Goal: Information Seeking & Learning: Learn about a topic

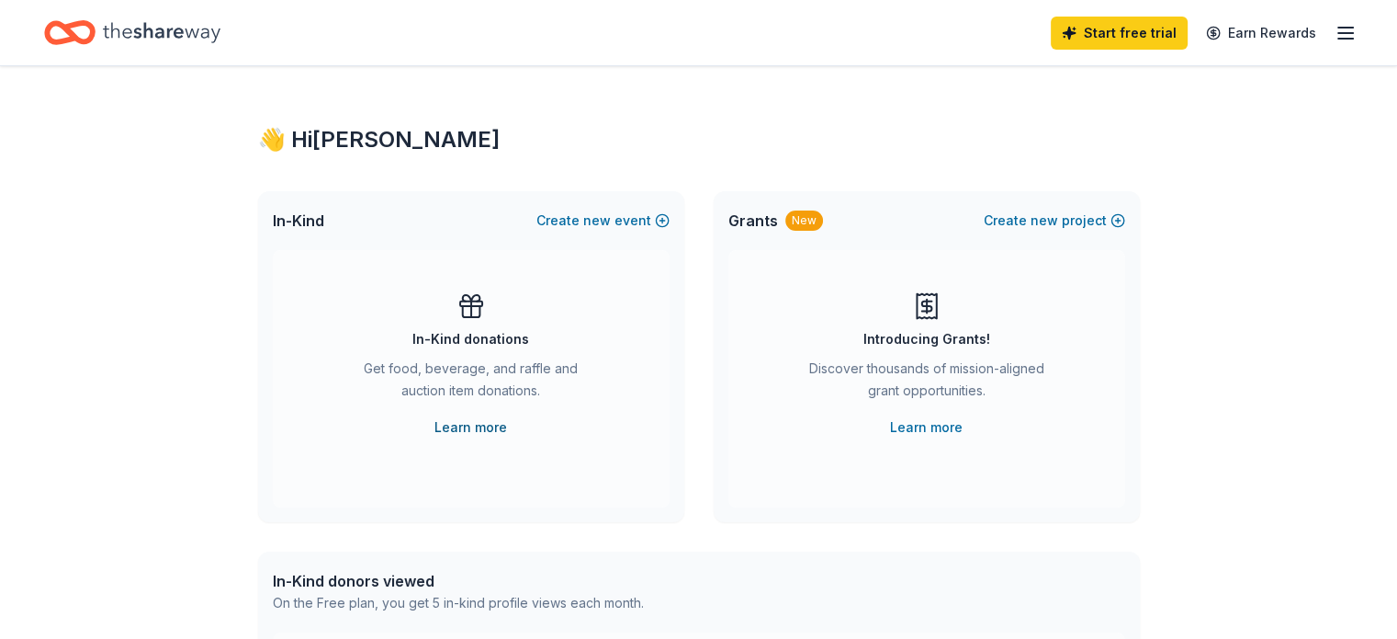
click at [489, 427] on link "Learn more" at bounding box center [471, 427] width 73 height 22
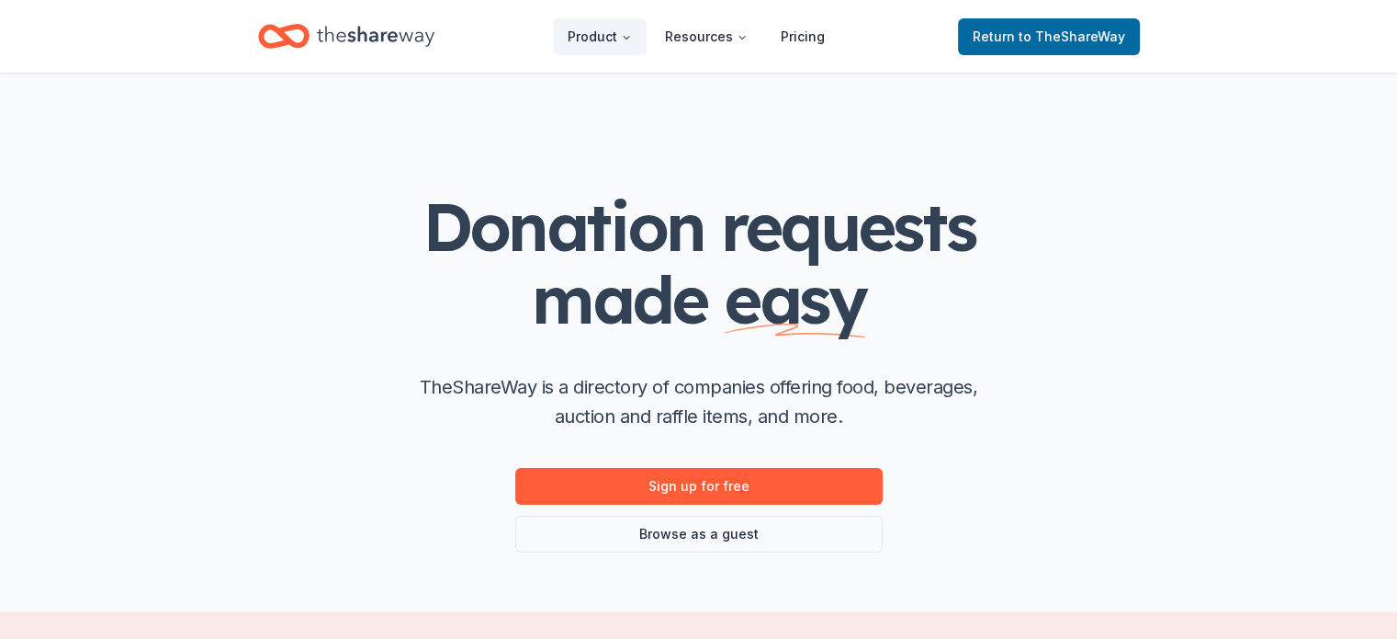
scroll to position [184, 0]
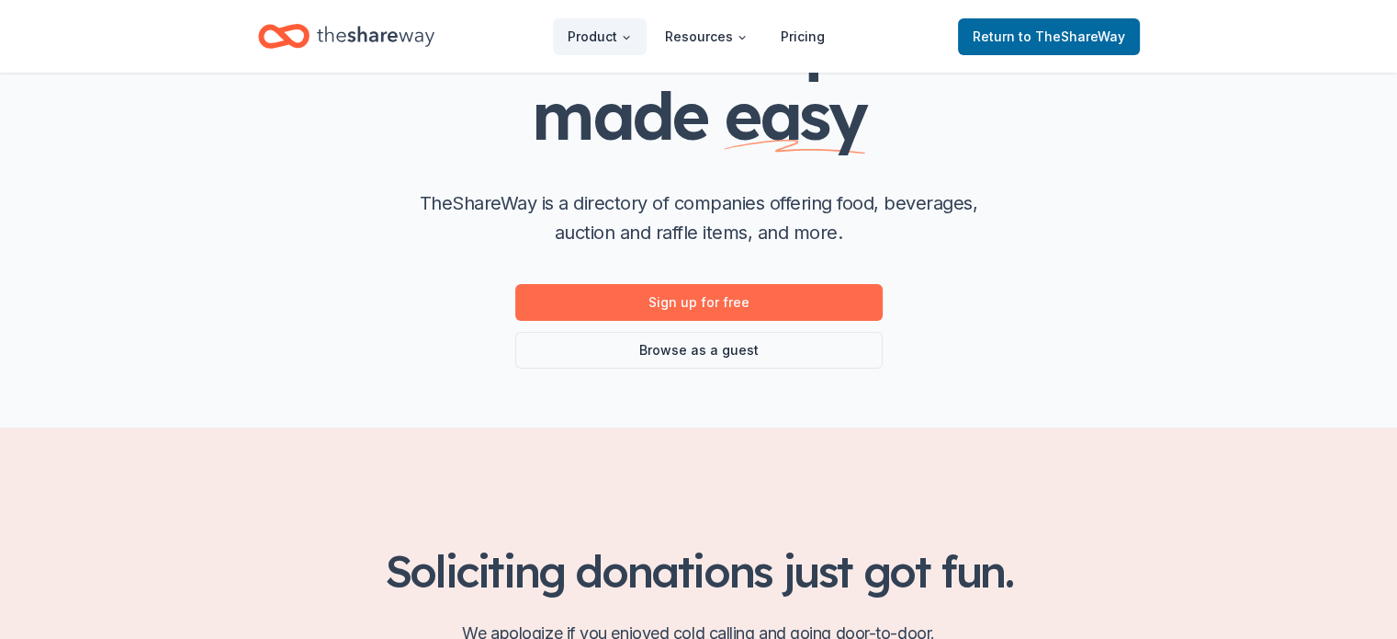
click at [786, 298] on link "Sign up for free" at bounding box center [699, 302] width 368 height 37
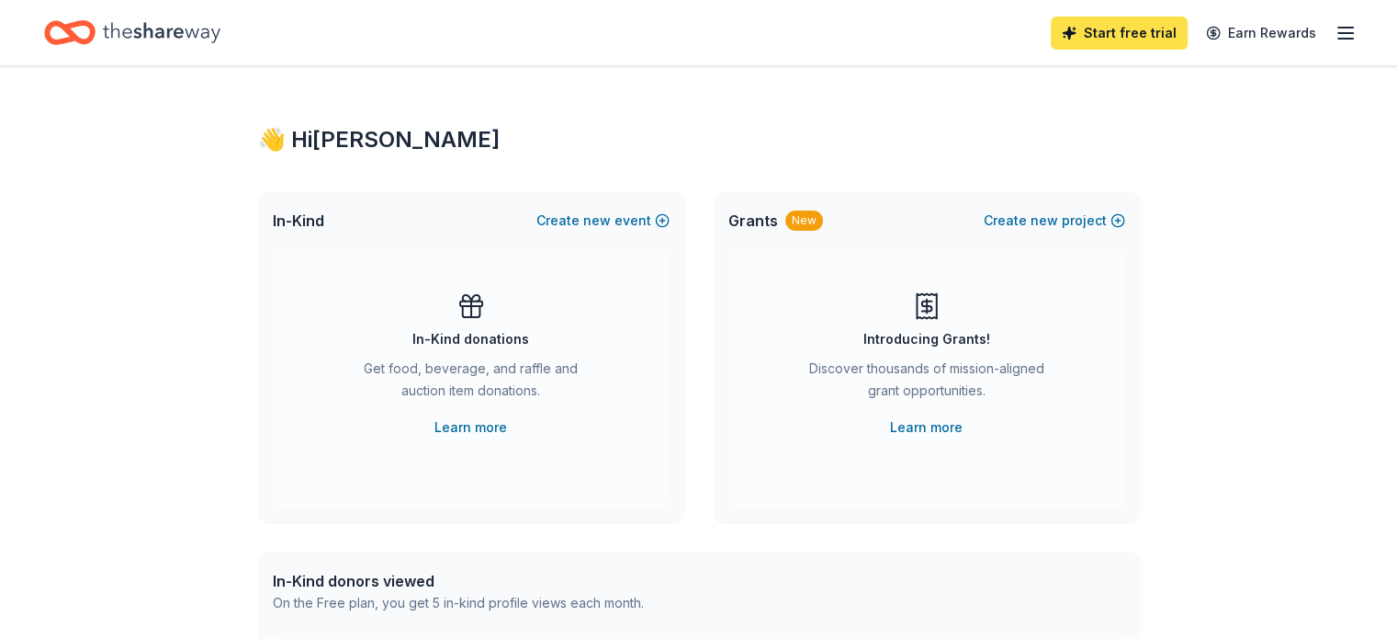
click at [1080, 35] on link "Start free trial" at bounding box center [1119, 33] width 137 height 33
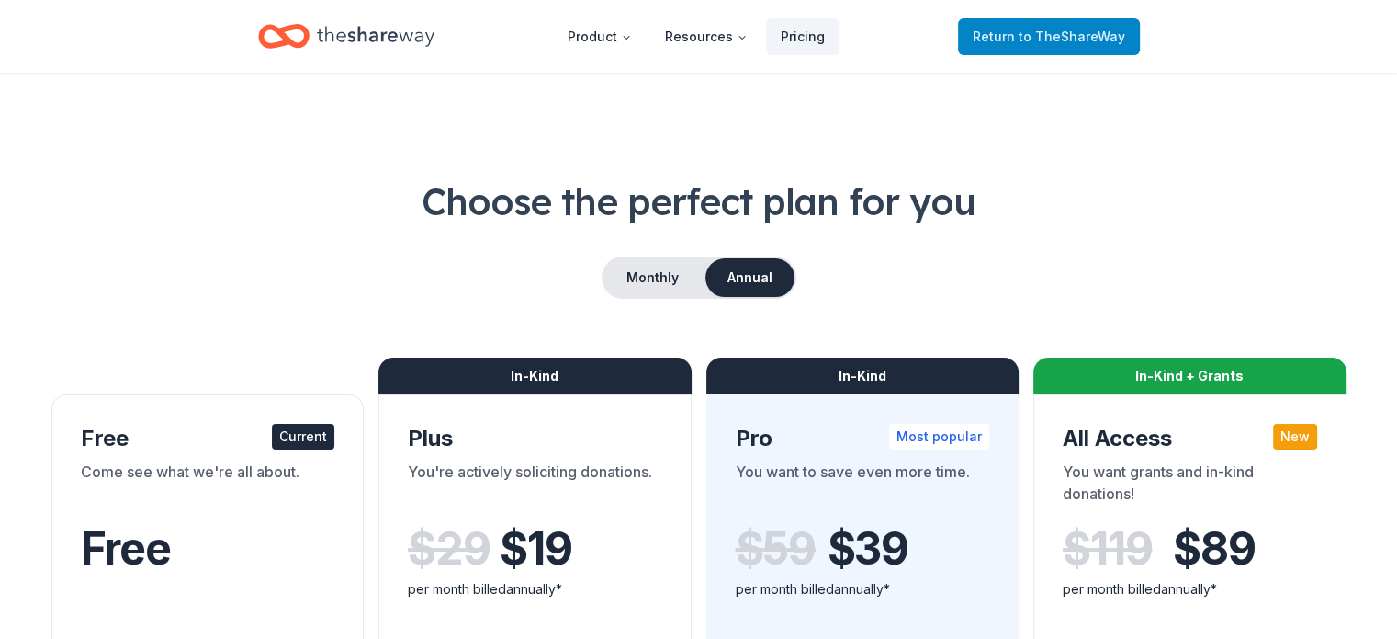
click at [1022, 40] on span "Return to TheShareWay" at bounding box center [1049, 37] width 153 height 22
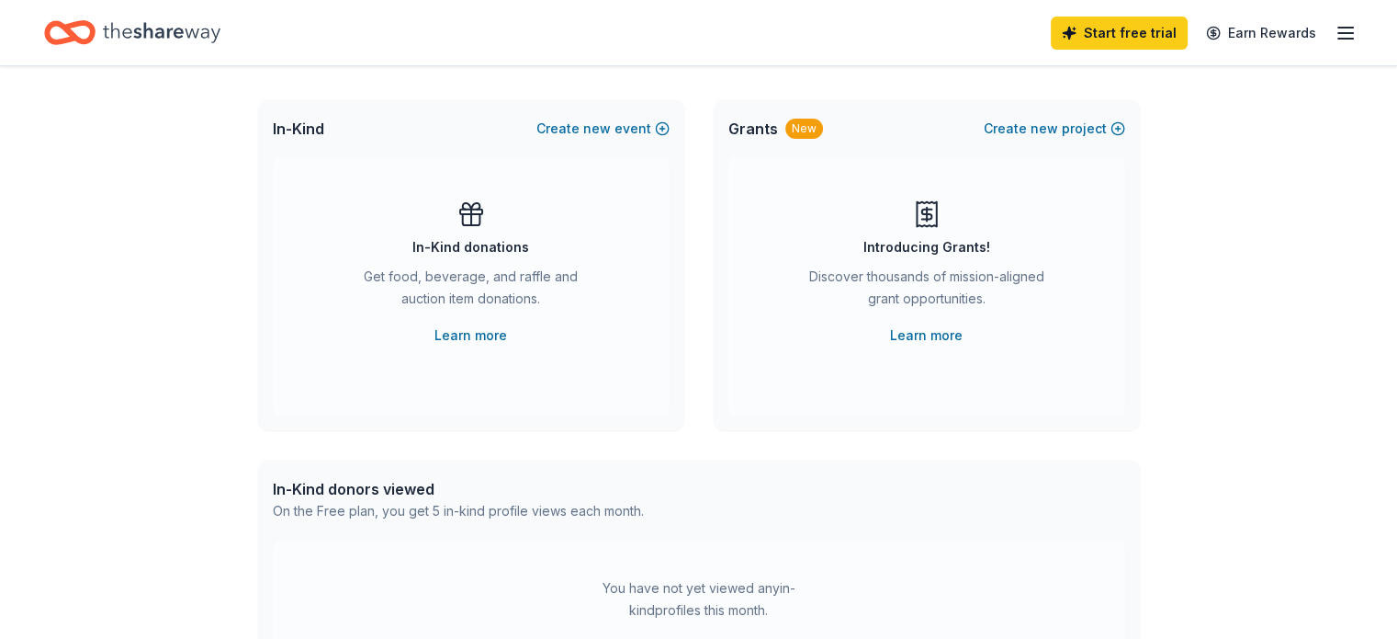
scroll to position [184, 0]
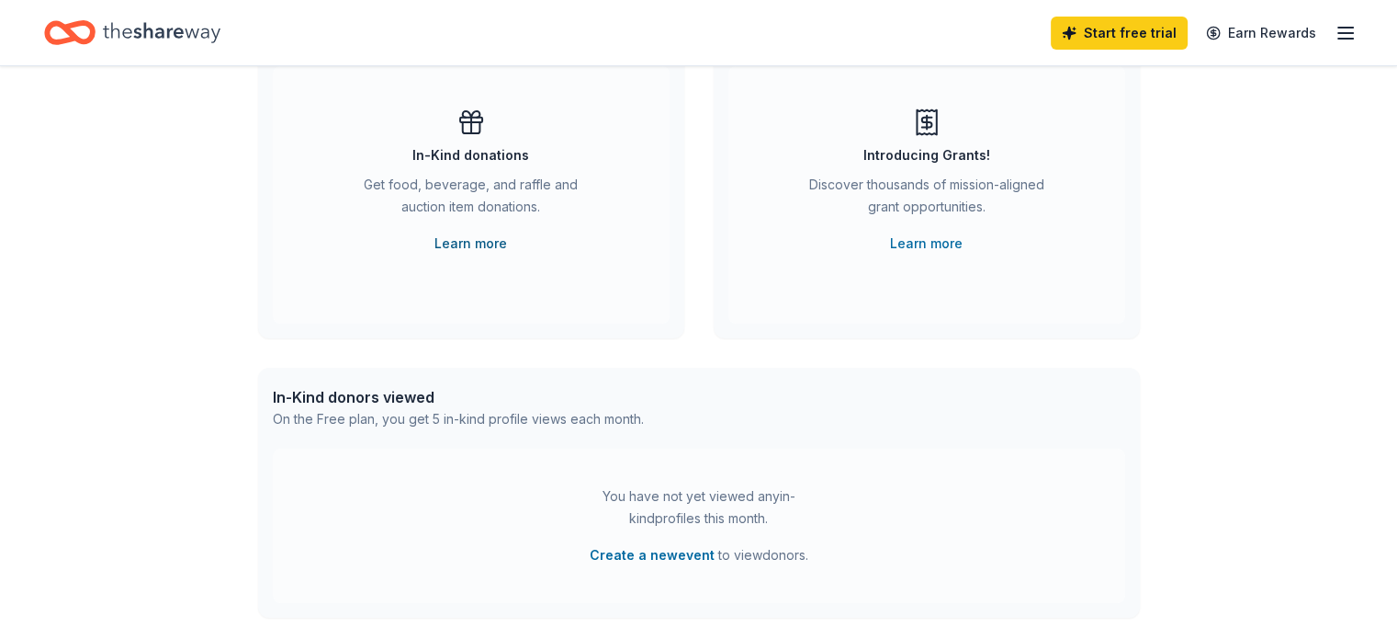
click at [469, 242] on link "Learn more" at bounding box center [471, 243] width 73 height 22
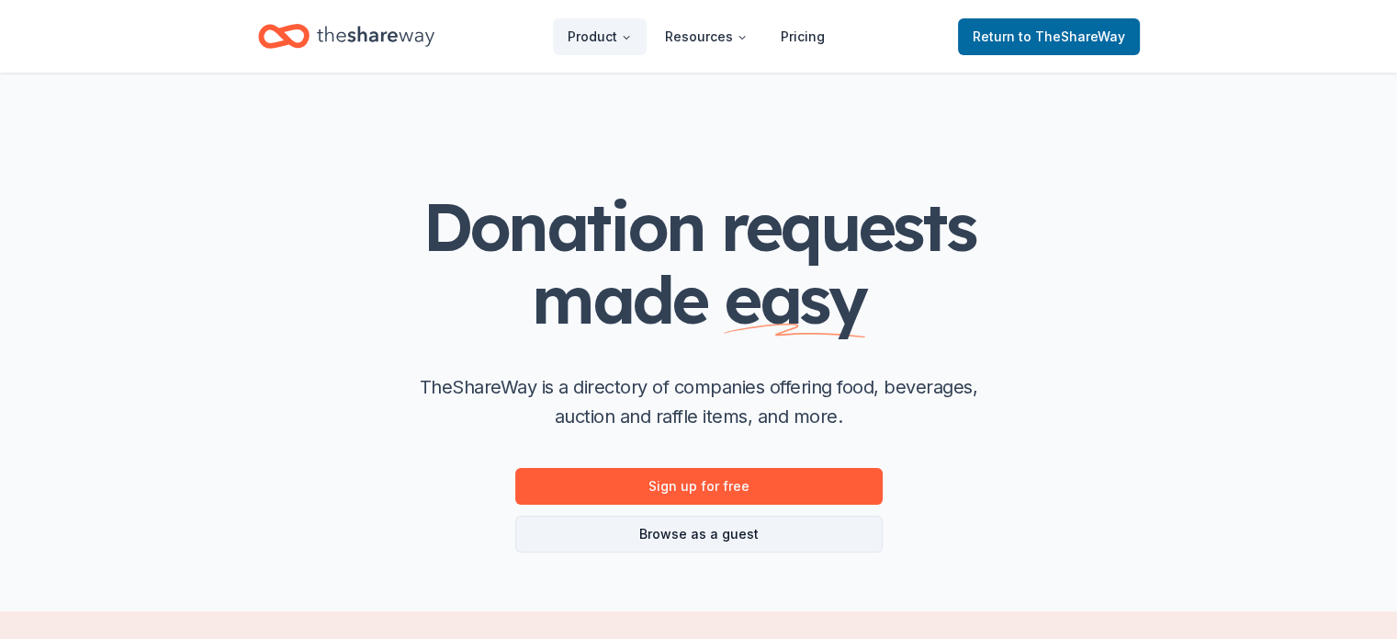
click at [692, 533] on link "Browse as a guest" at bounding box center [699, 533] width 368 height 37
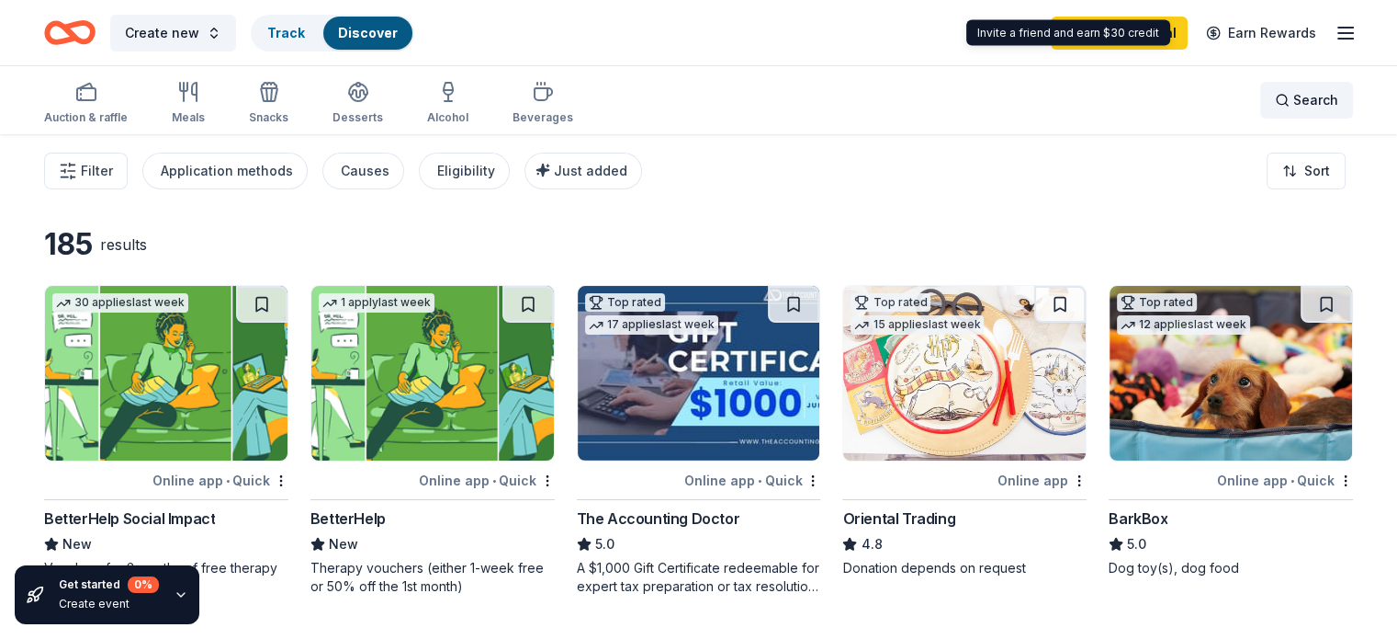
click at [1294, 101] on span "Search" at bounding box center [1316, 100] width 45 height 22
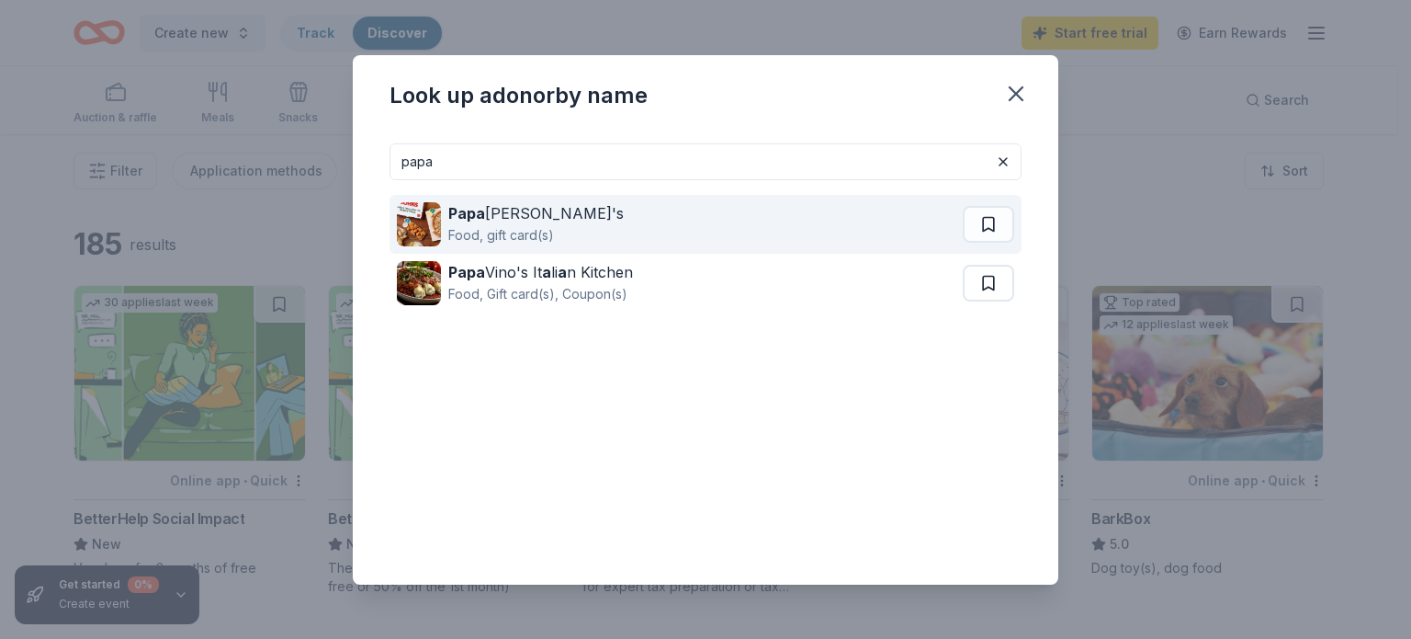
type input "papa"
click at [621, 209] on div "Papa John's Food, gift card(s)" at bounding box center [680, 224] width 566 height 59
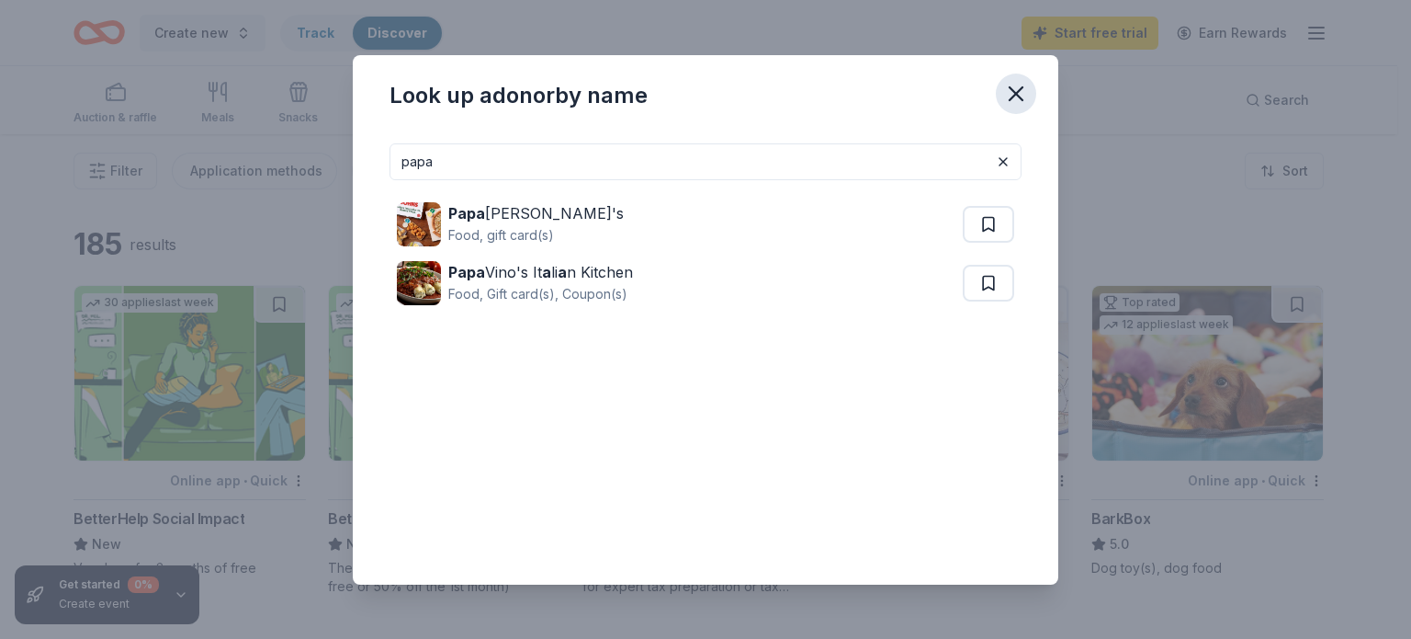
click at [1018, 95] on icon "button" at bounding box center [1016, 93] width 13 height 13
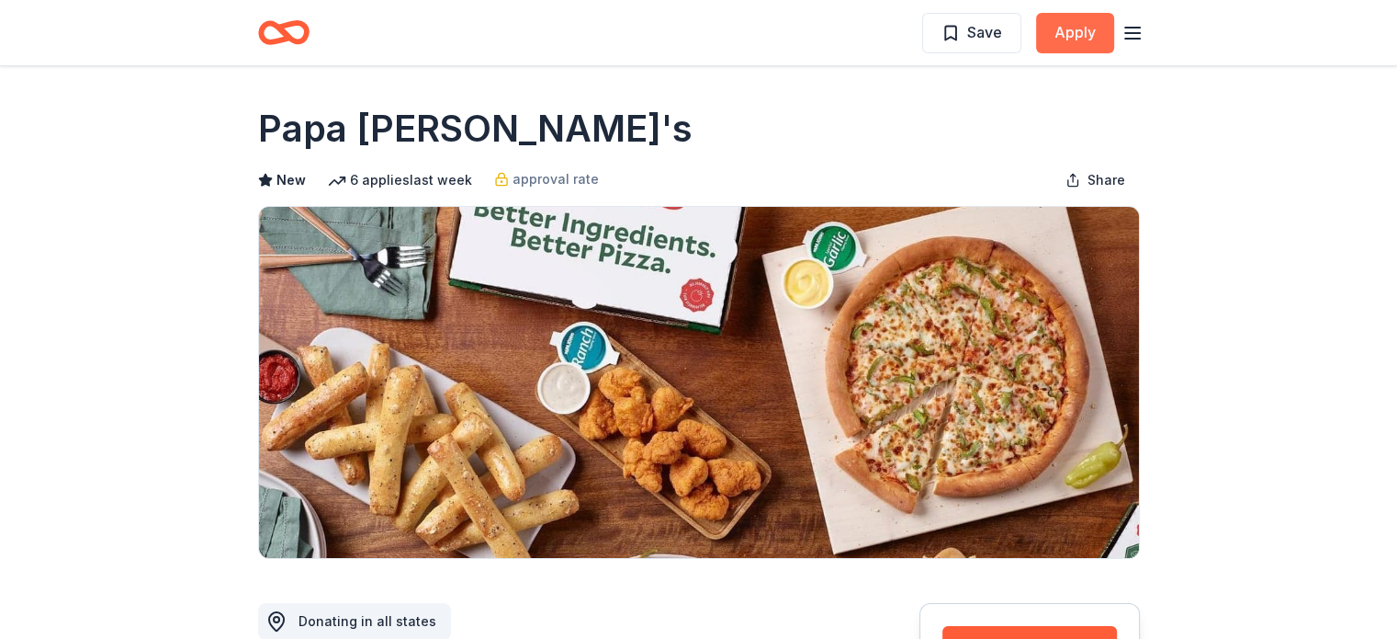
click at [1059, 29] on button "Apply" at bounding box center [1075, 33] width 78 height 40
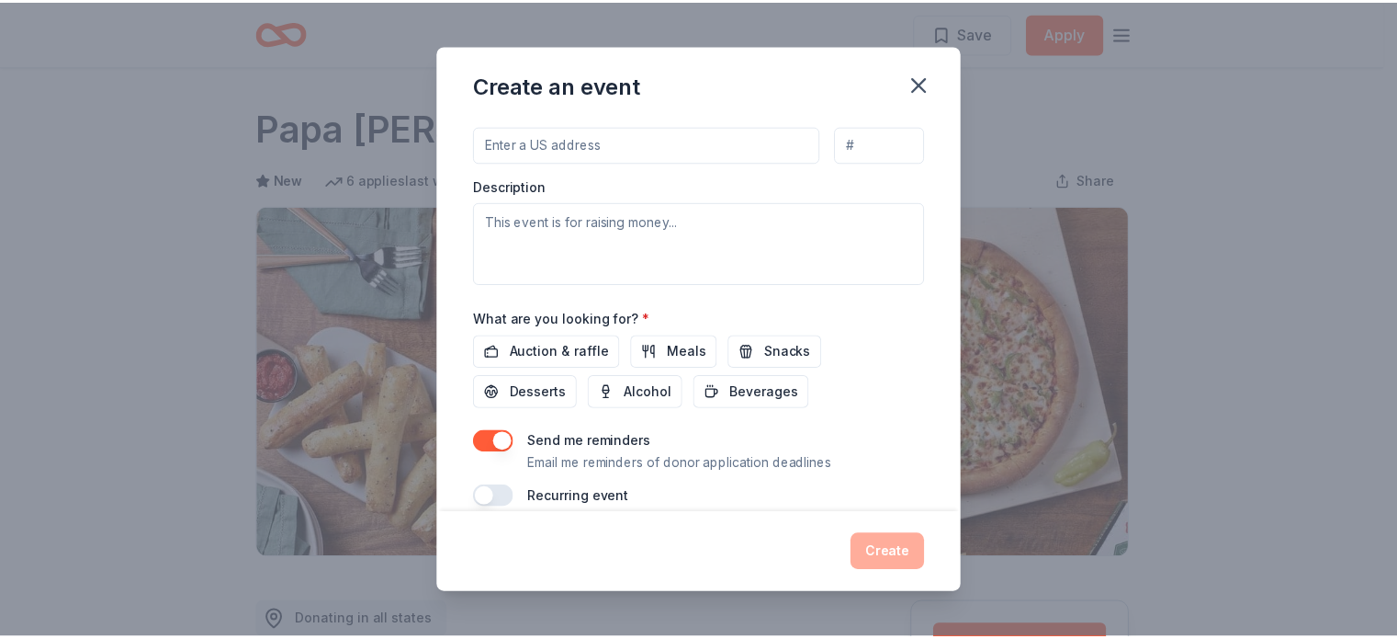
scroll to position [483, 0]
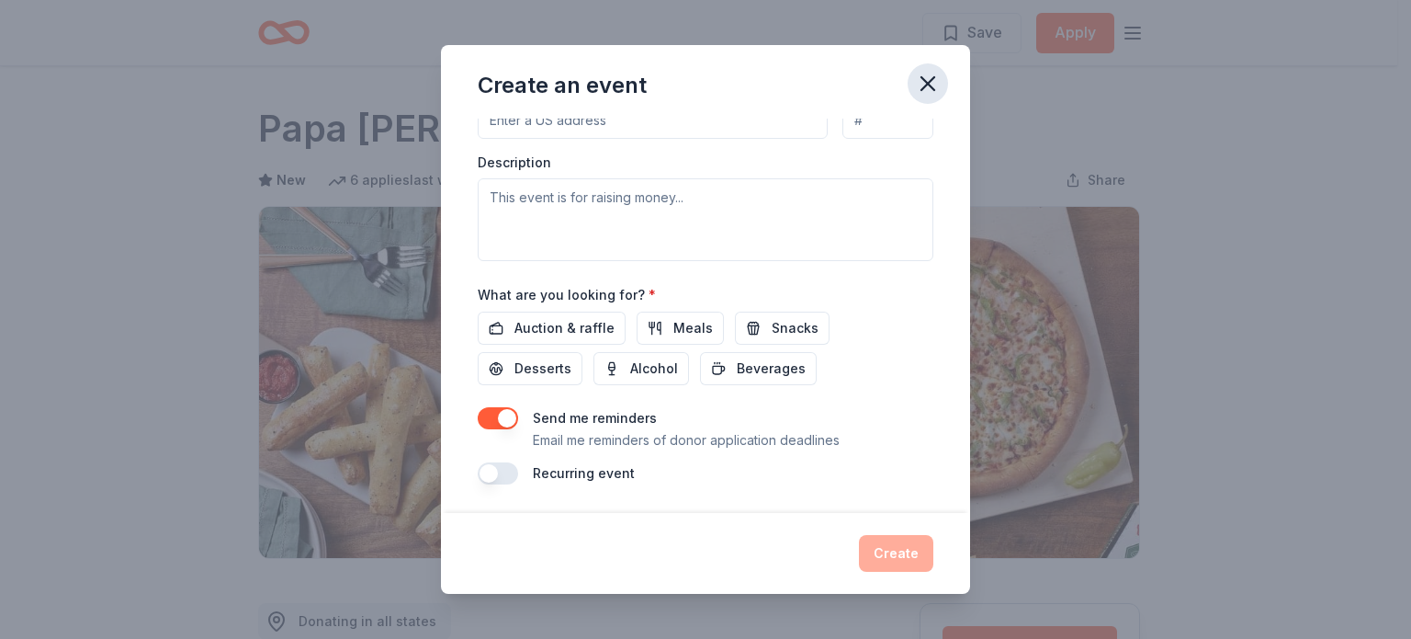
click at [929, 83] on icon "button" at bounding box center [928, 83] width 13 height 13
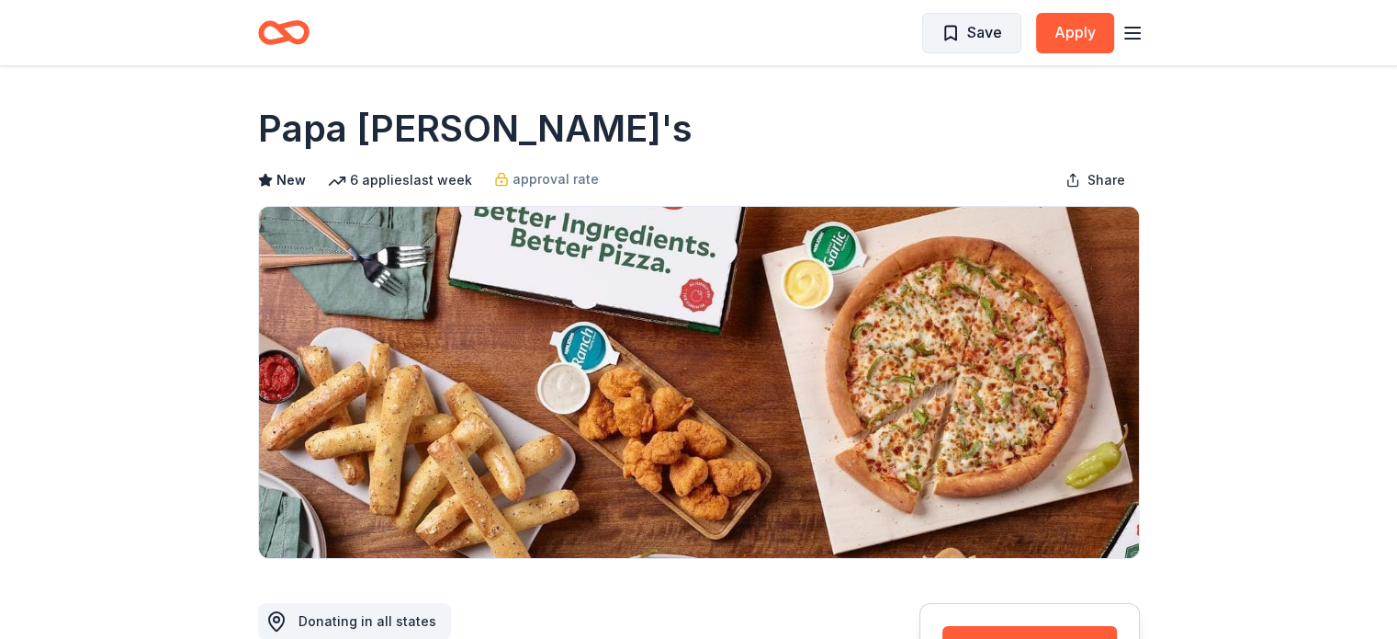
click at [968, 38] on span "Save" at bounding box center [984, 32] width 35 height 24
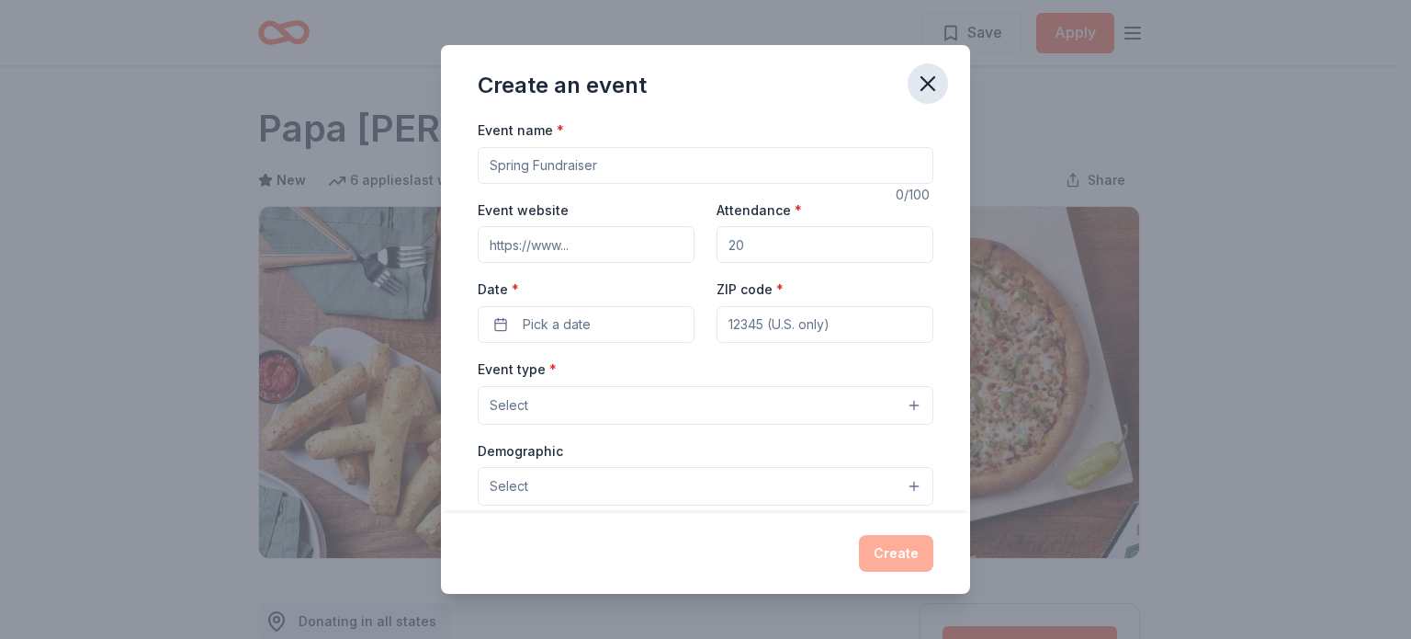
click at [927, 88] on icon "button" at bounding box center [928, 84] width 26 height 26
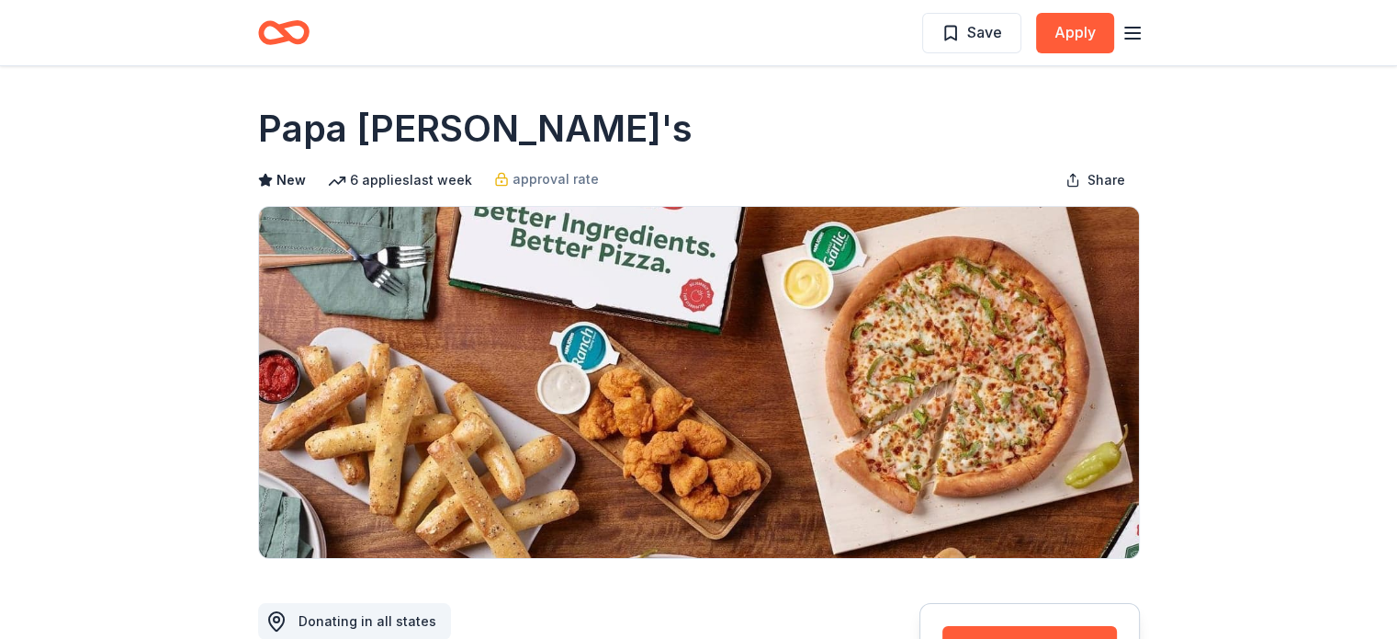
click at [1133, 33] on line "button" at bounding box center [1132, 33] width 15 height 0
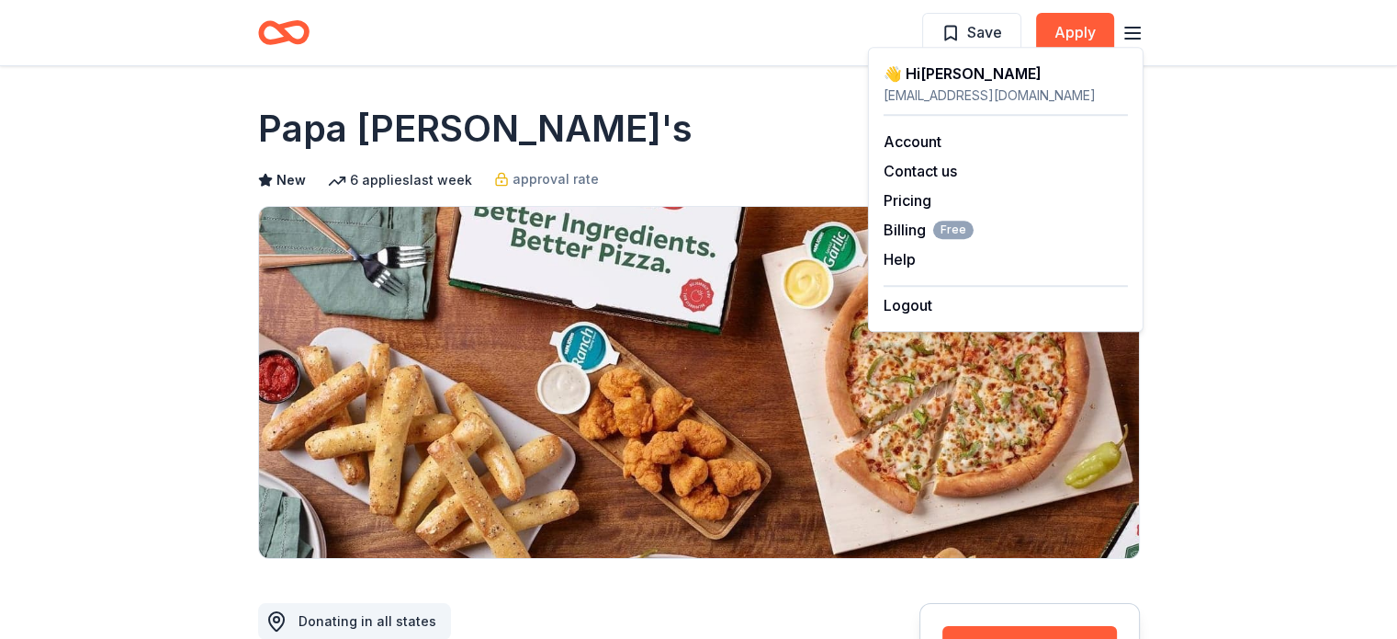
click at [924, 216] on div "Account Contact us Pricing Billing Free Help Earn rewards" at bounding box center [1006, 200] width 244 height 169
click at [924, 227] on span "Billing Free" at bounding box center [929, 230] width 90 height 22
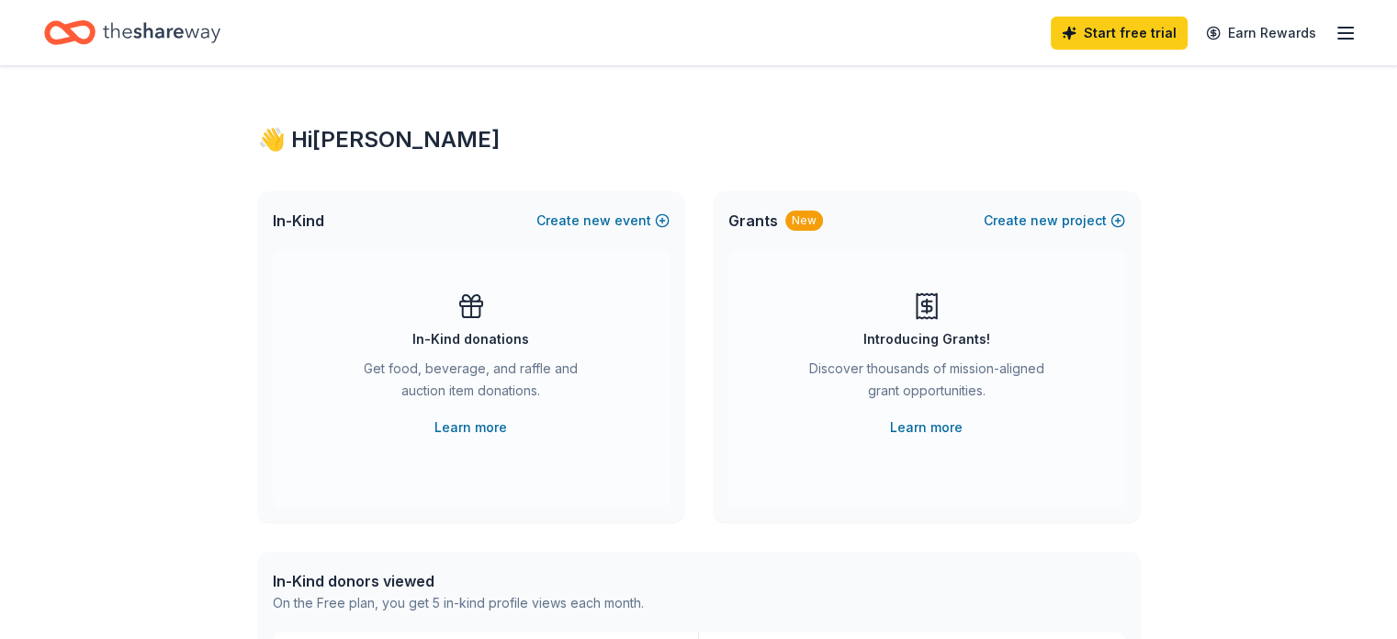
click at [1339, 33] on line "button" at bounding box center [1346, 33] width 15 height 0
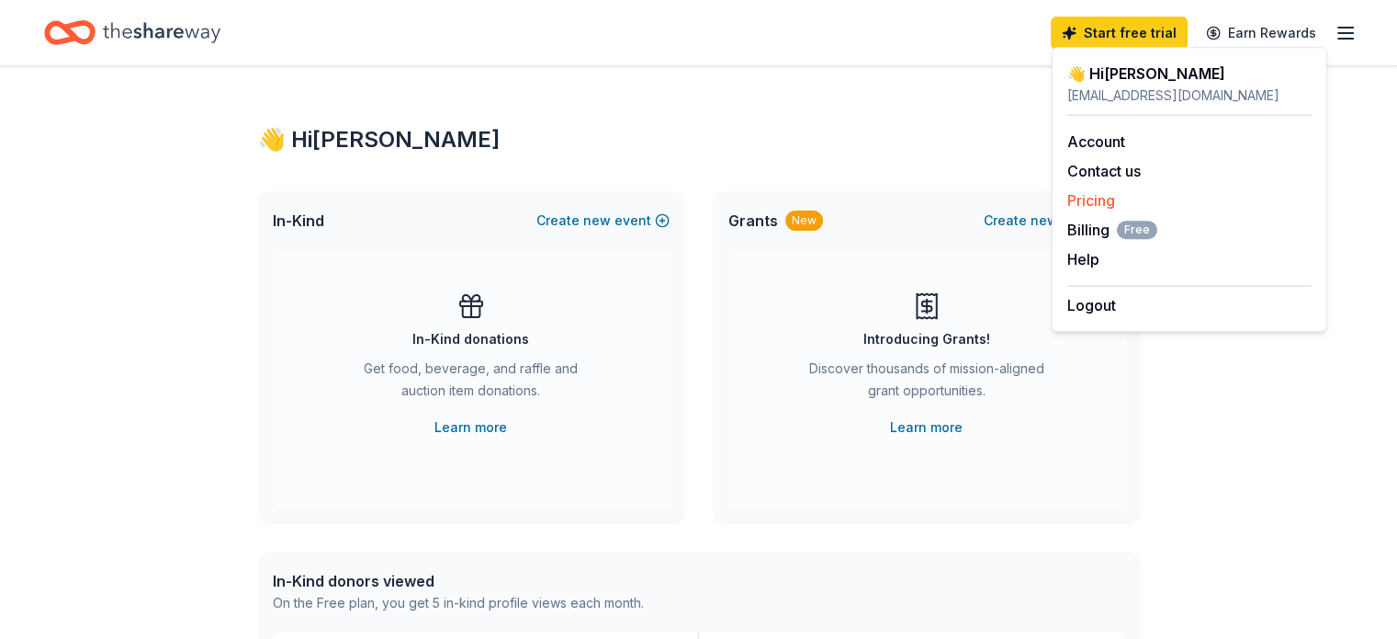
click at [1097, 194] on link "Pricing" at bounding box center [1092, 200] width 48 height 18
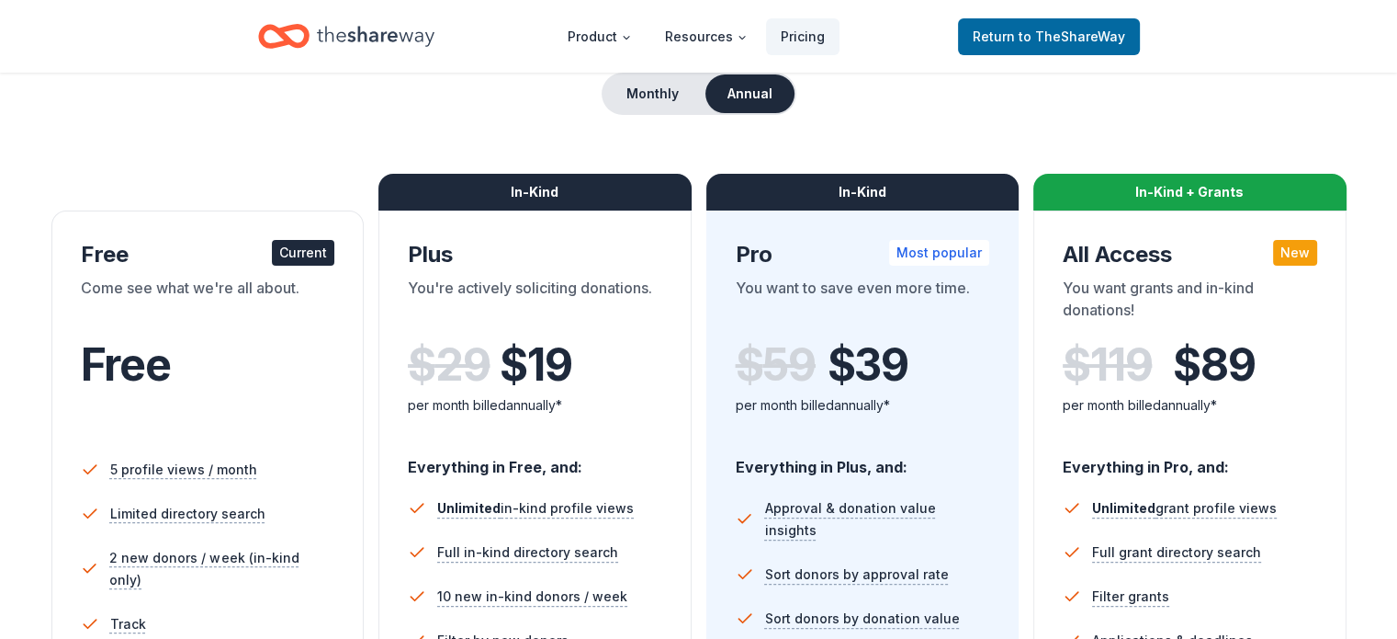
scroll to position [735, 0]
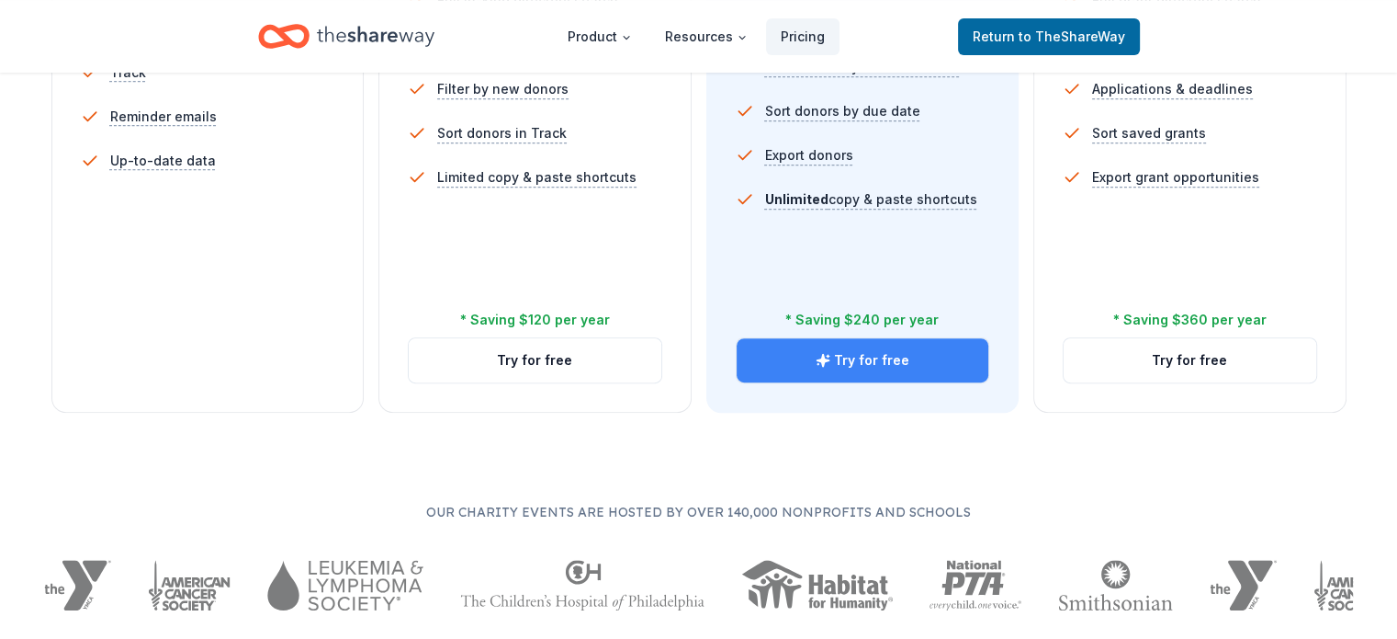
click at [897, 338] on button "Try for free" at bounding box center [863, 360] width 253 height 44
